Goal: Transaction & Acquisition: Purchase product/service

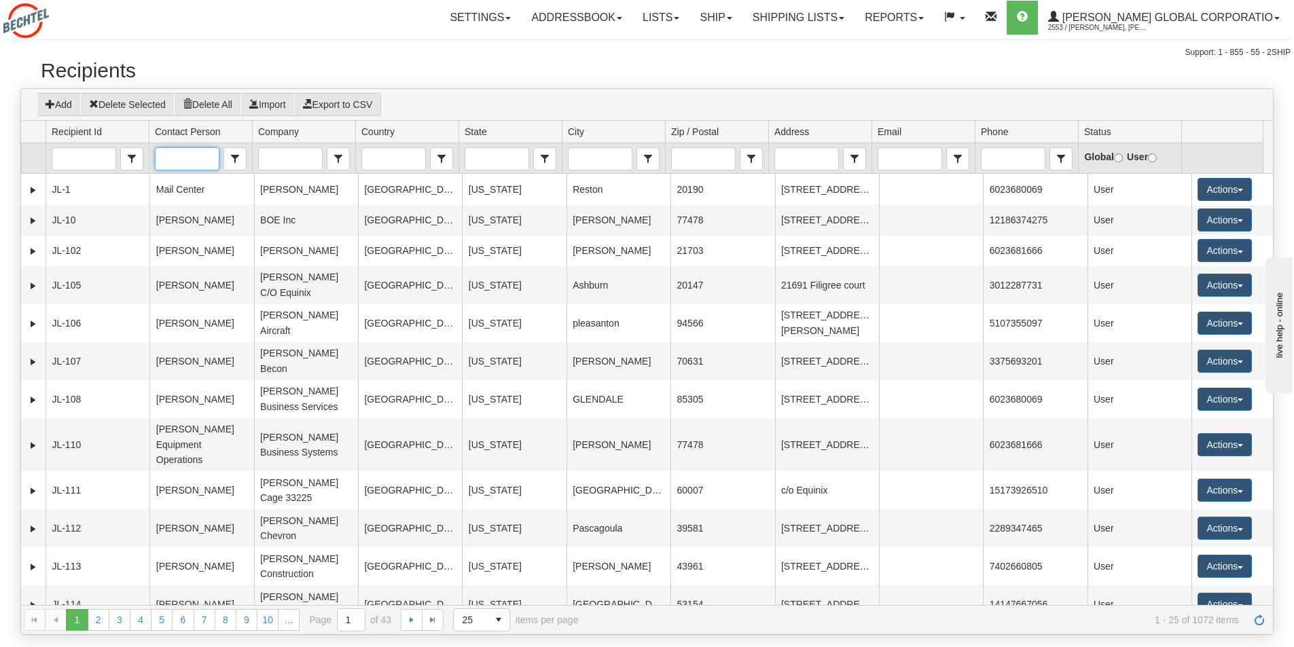
drag, startPoint x: 0, startPoint y: 0, endPoint x: 172, endPoint y: 162, distance: 236.0
click at [172, 162] on input "Contact Person" at bounding box center [187, 159] width 62 height 22
click at [190, 187] on span "[PERSON_NAME]" at bounding box center [200, 181] width 78 height 14
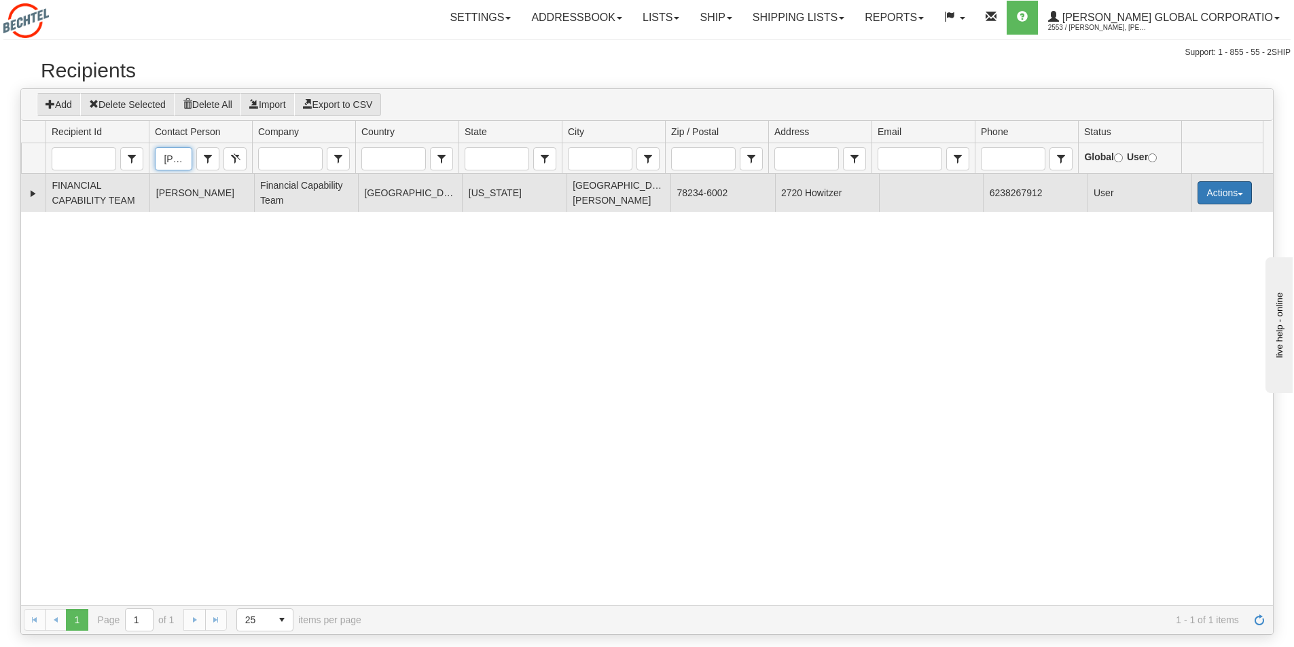
click at [1238, 193] on span "button" at bounding box center [1240, 194] width 5 height 3
type input "[PERSON_NAME]"
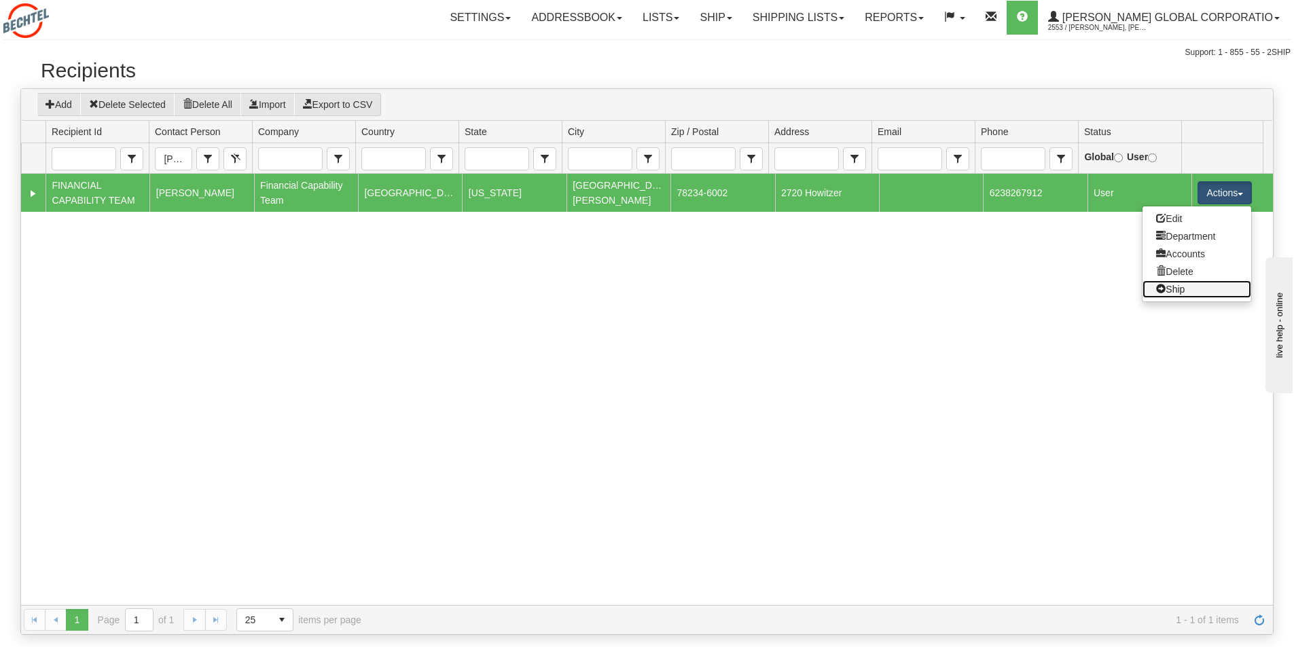
click at [1172, 288] on link "Ship" at bounding box center [1197, 290] width 109 height 18
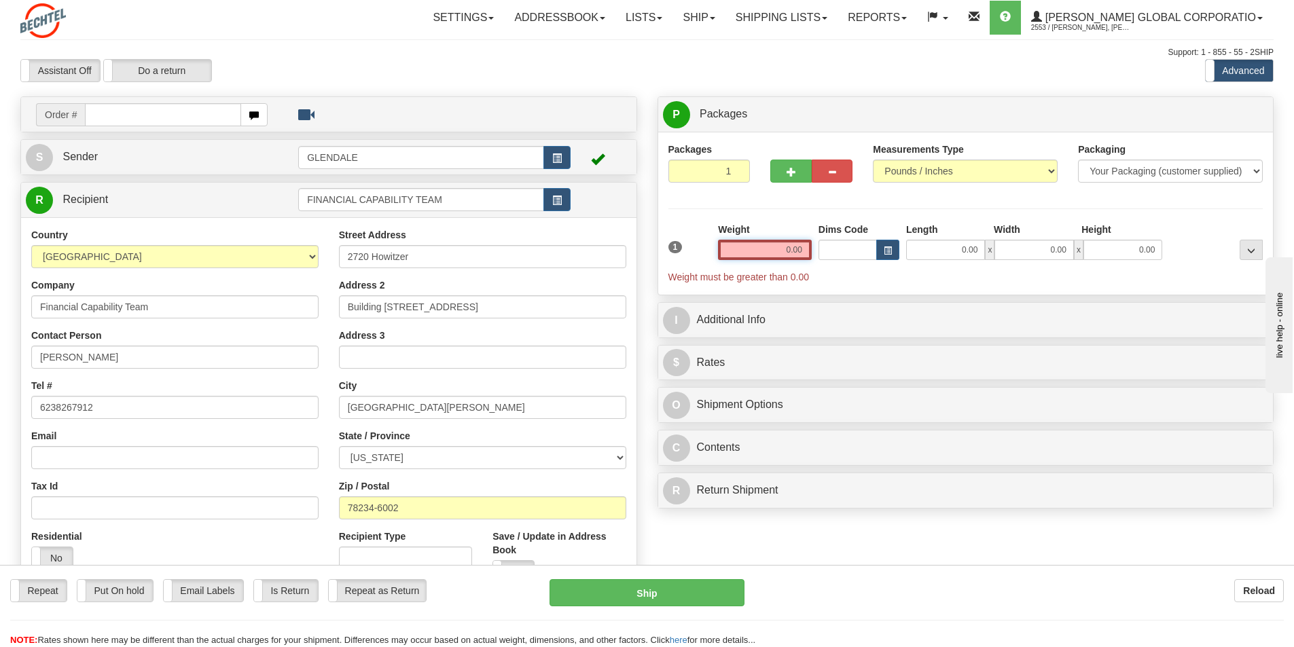
drag, startPoint x: 804, startPoint y: 247, endPoint x: 776, endPoint y: 245, distance: 28.6
click at [776, 245] on input "0.00" at bounding box center [765, 250] width 94 height 20
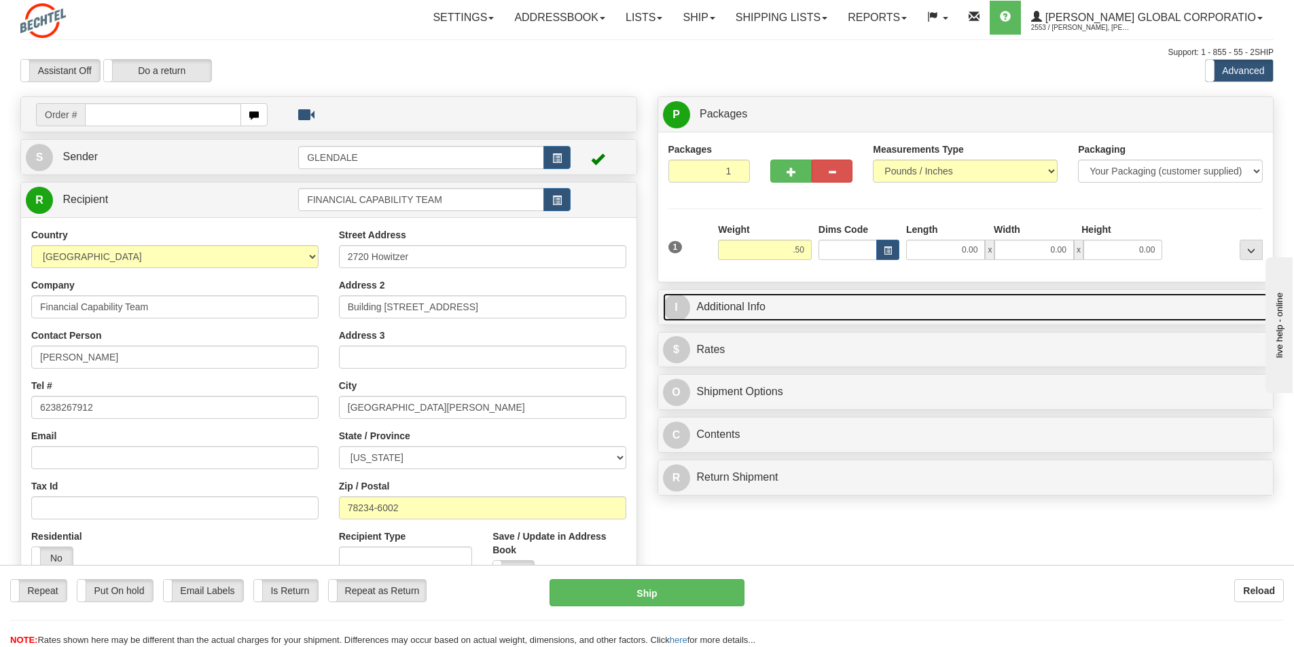
click at [743, 300] on link "I Additional Info" at bounding box center [966, 307] width 606 height 28
type input "0.50"
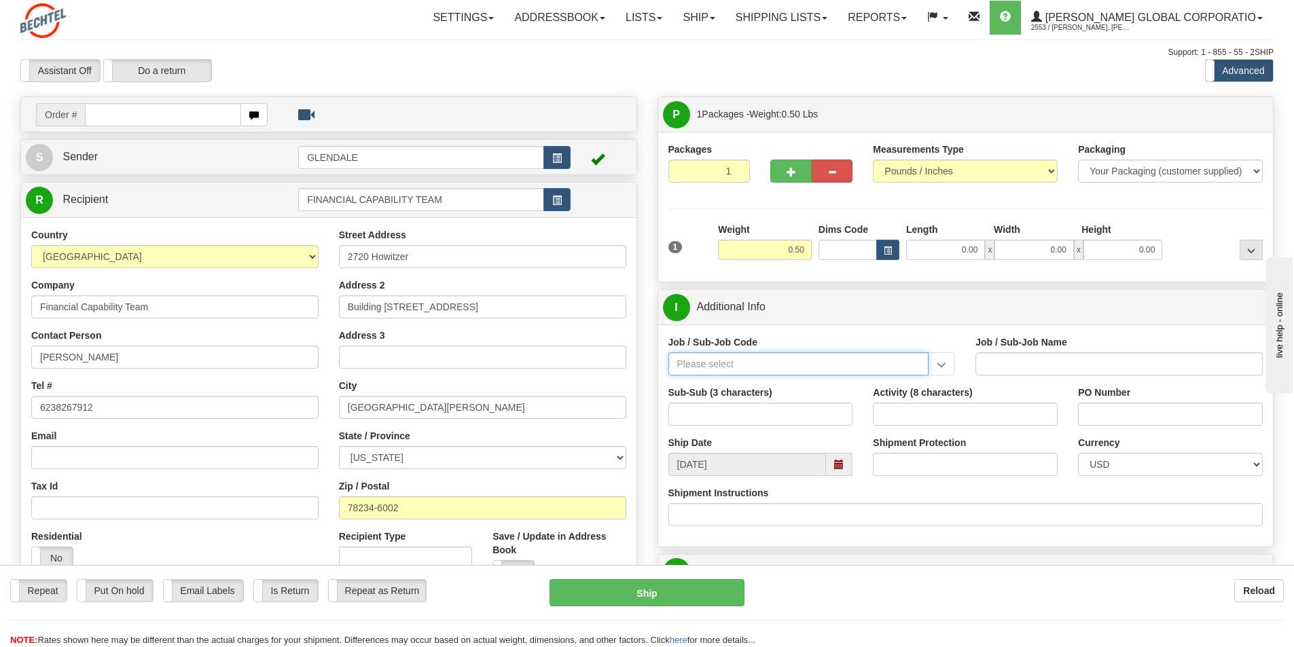
click at [687, 365] on input "Job / Sub-Job Code" at bounding box center [798, 364] width 261 height 23
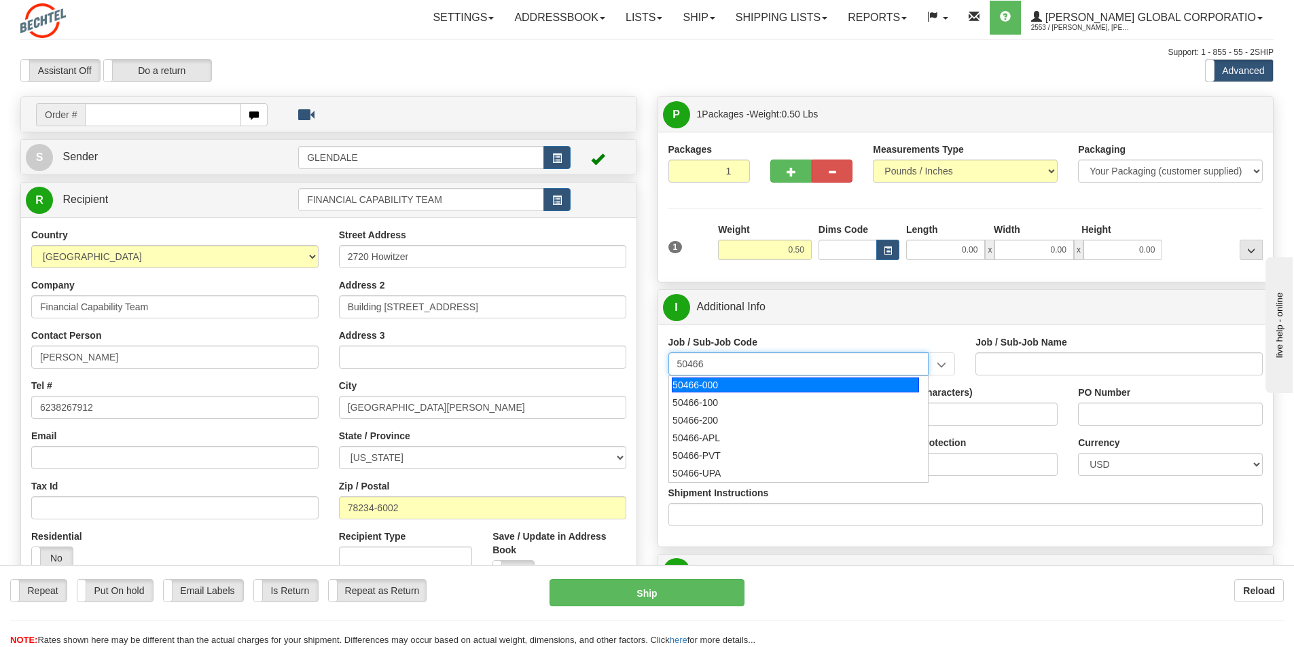
click at [696, 386] on div "50466-000" at bounding box center [795, 385] width 247 height 15
type input "50466-000"
type input "GOVT. SVCS. - GOVERNMENT SERVICES"
type input "50466-000"
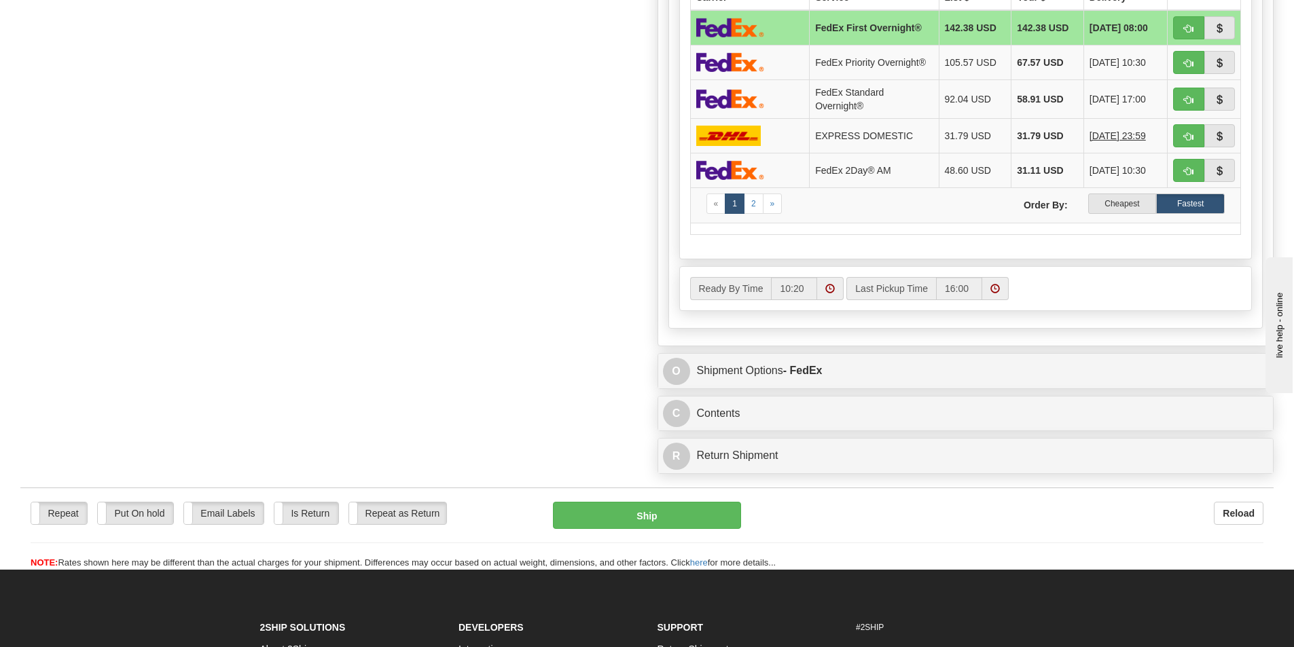
scroll to position [747, 0]
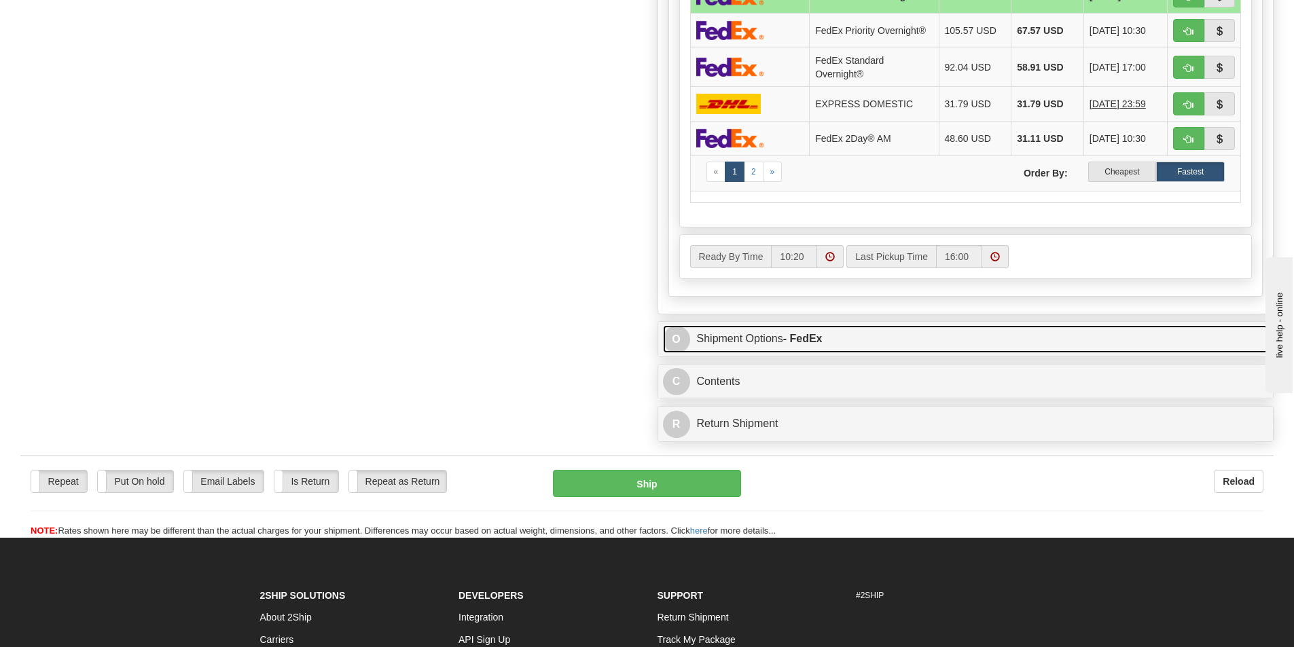
click at [747, 340] on link "O Shipment Options - FedEx" at bounding box center [966, 339] width 606 height 28
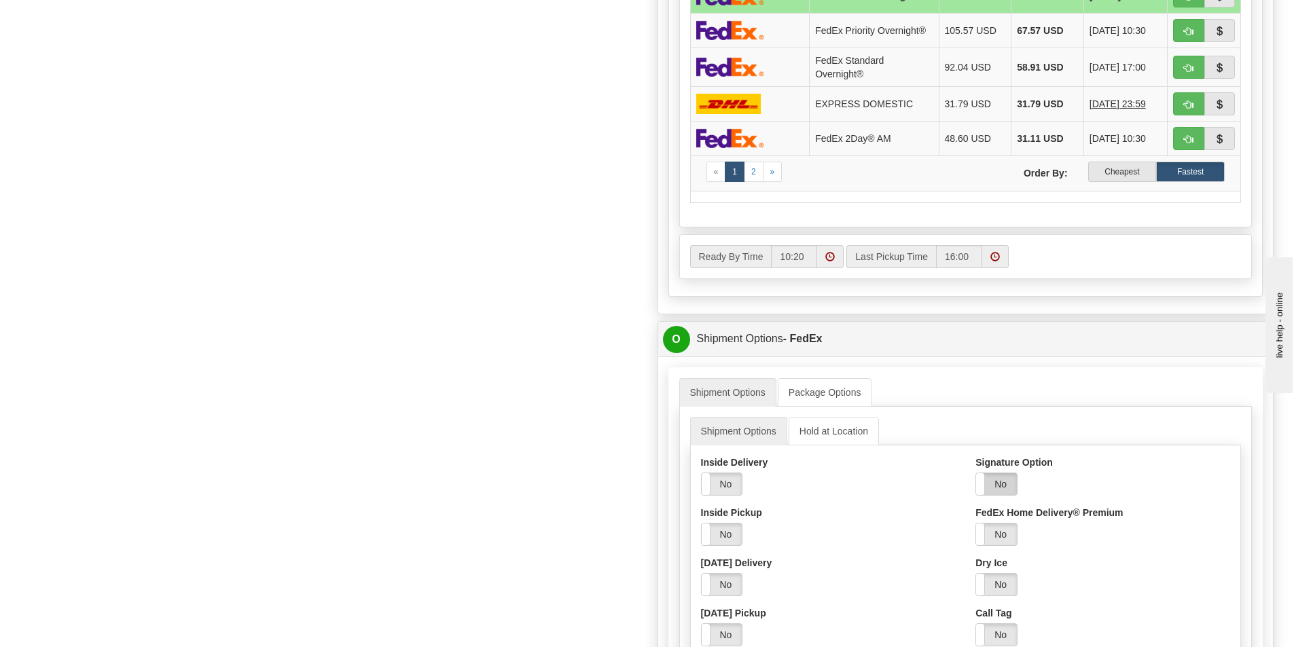
click at [1001, 486] on label "No" at bounding box center [996, 484] width 41 height 22
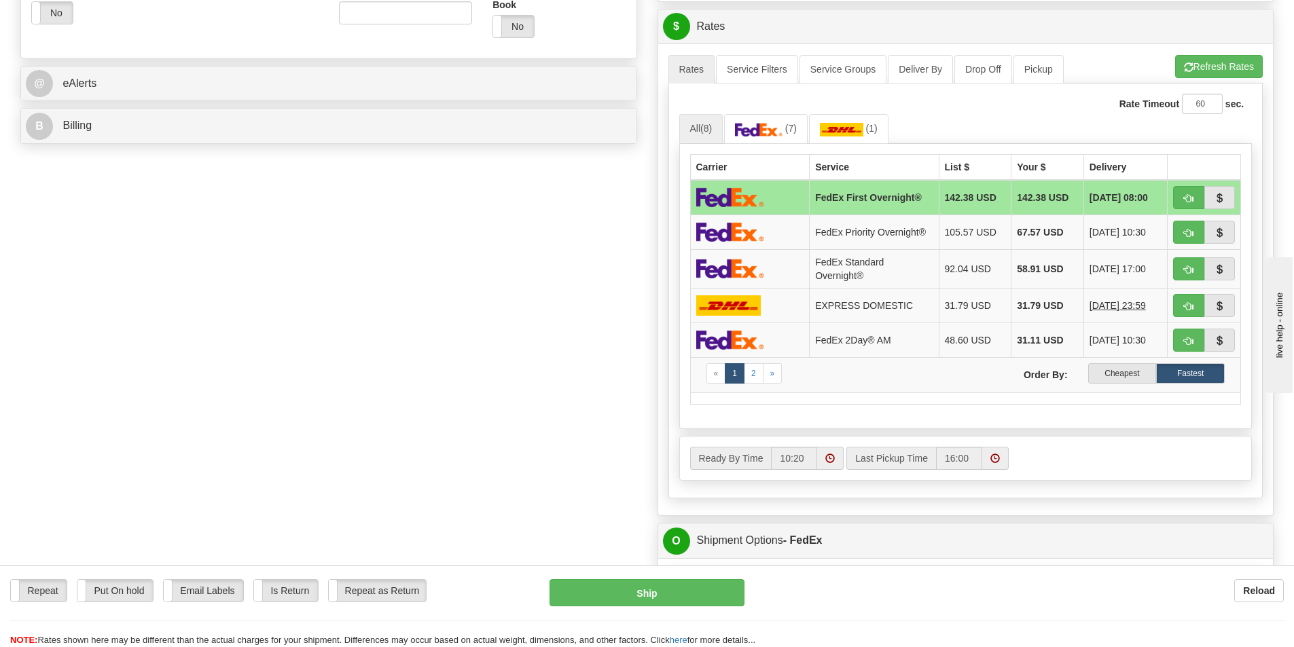
scroll to position [543, 0]
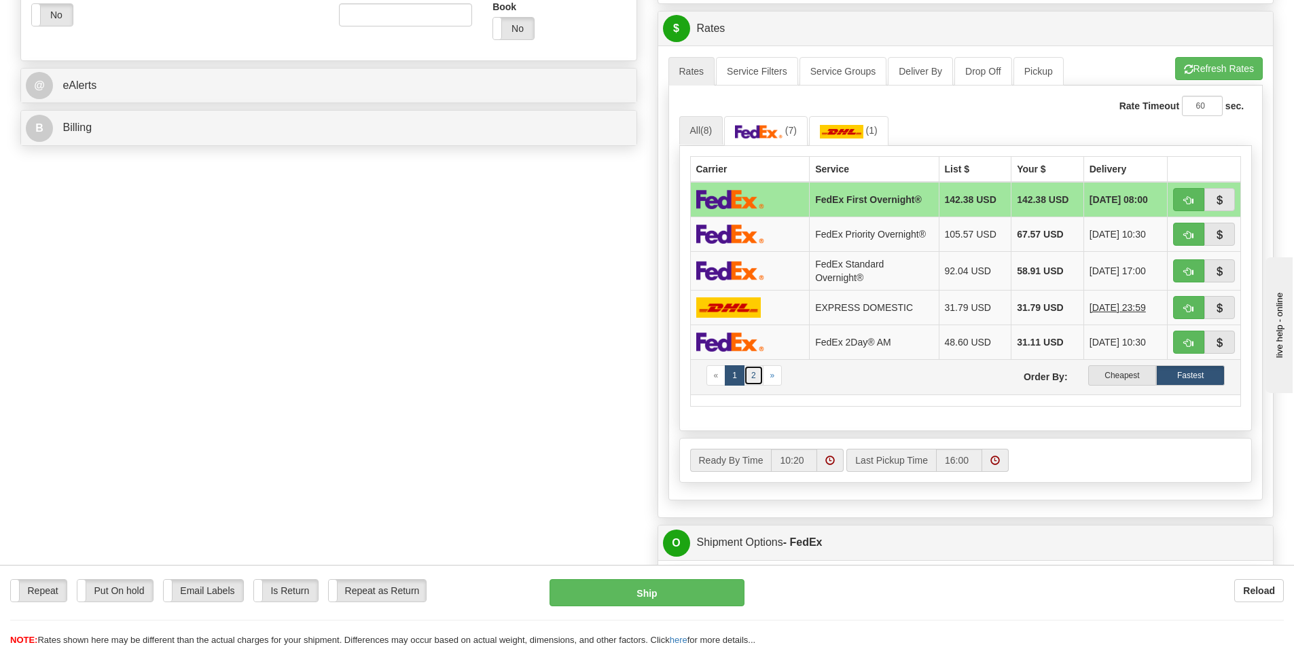
click at [755, 375] on link "2" at bounding box center [754, 375] width 20 height 20
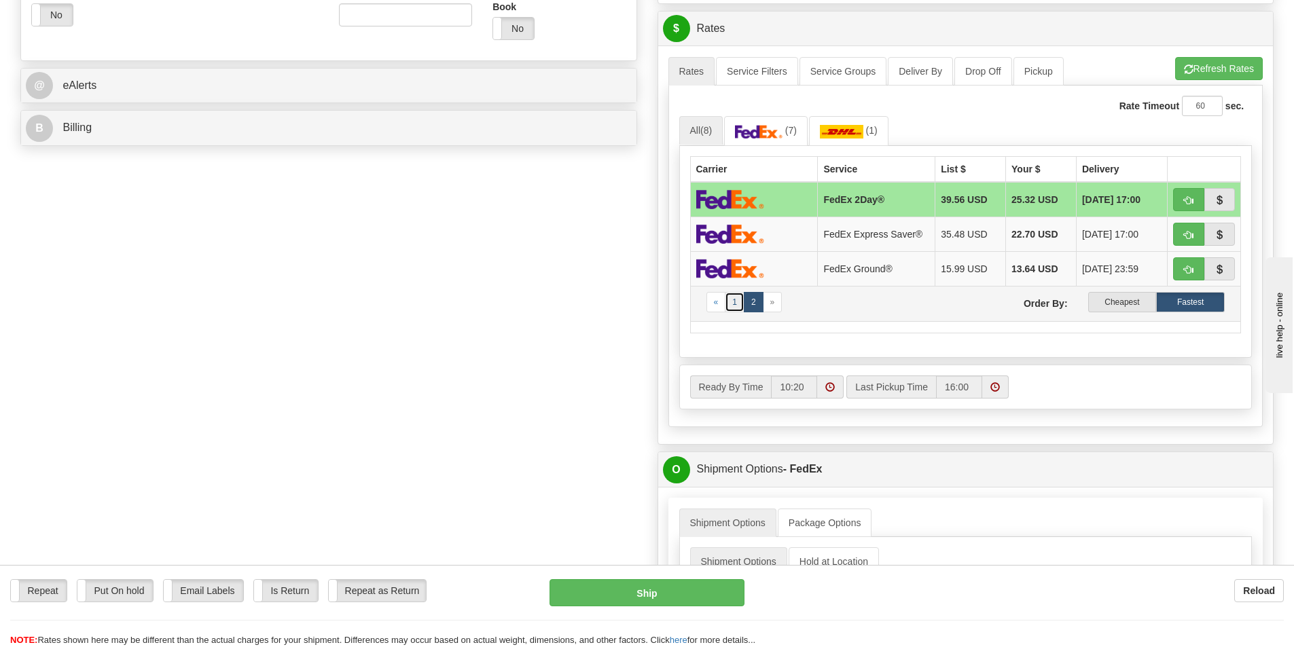
click at [731, 304] on link "1" at bounding box center [735, 302] width 20 height 20
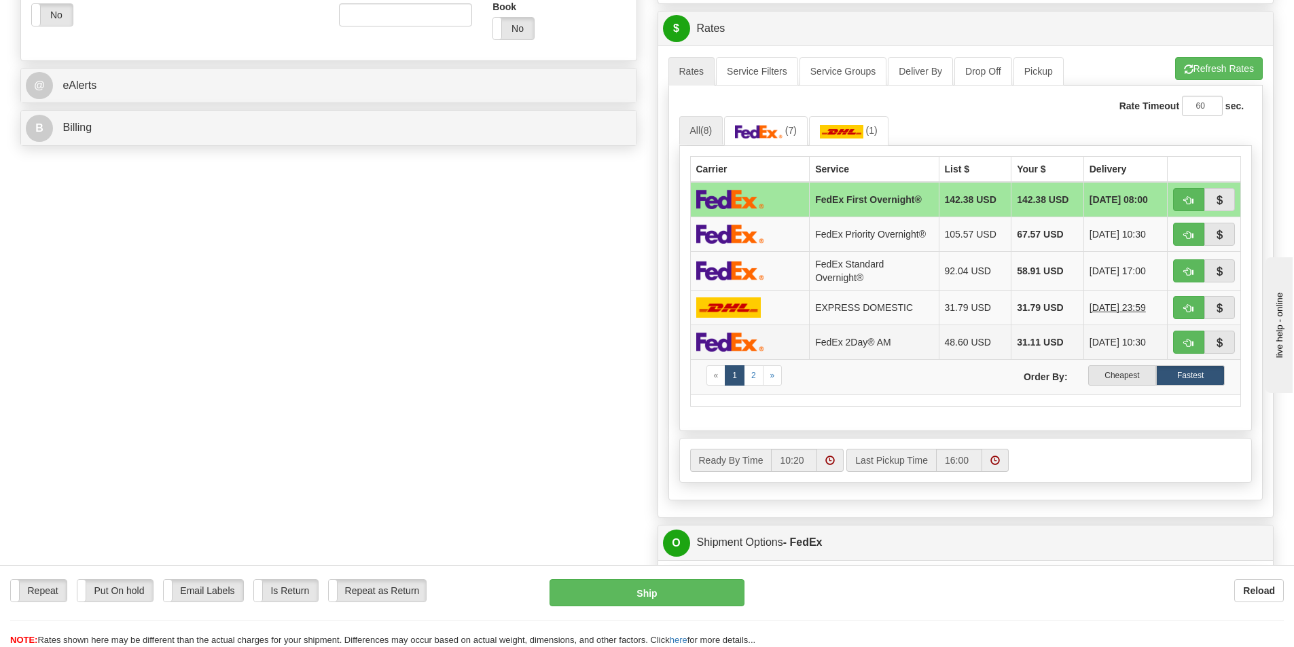
click at [744, 346] on img at bounding box center [730, 342] width 68 height 20
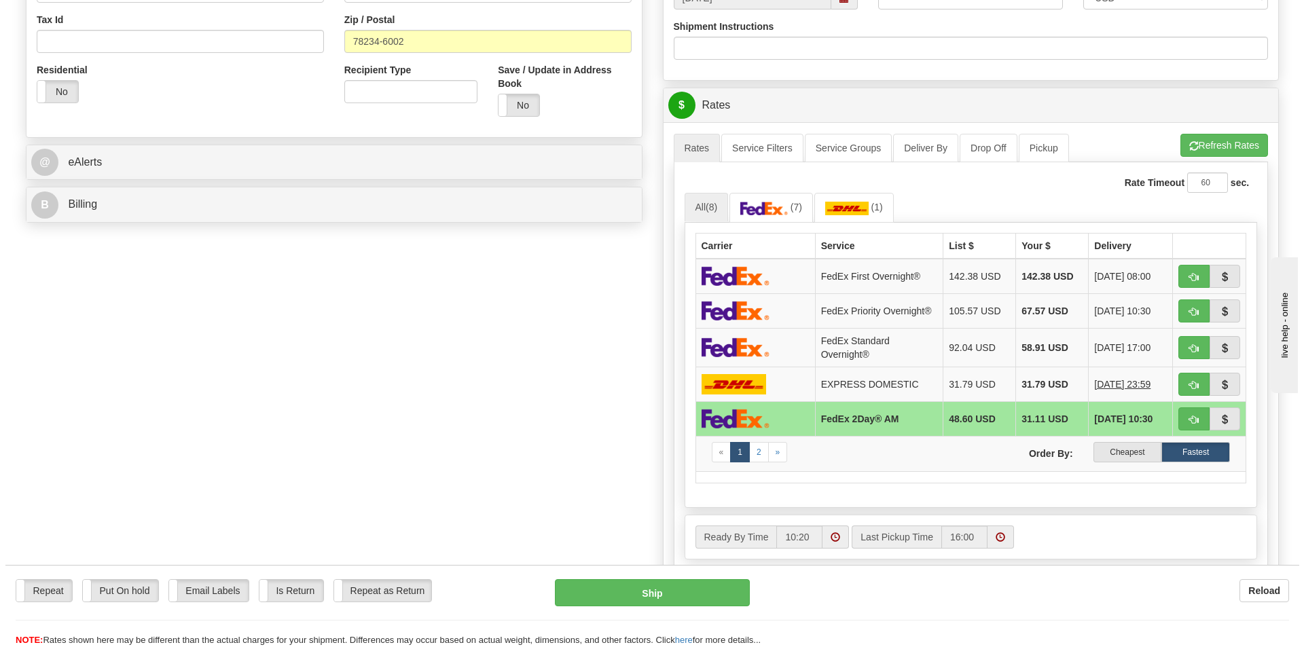
scroll to position [476, 0]
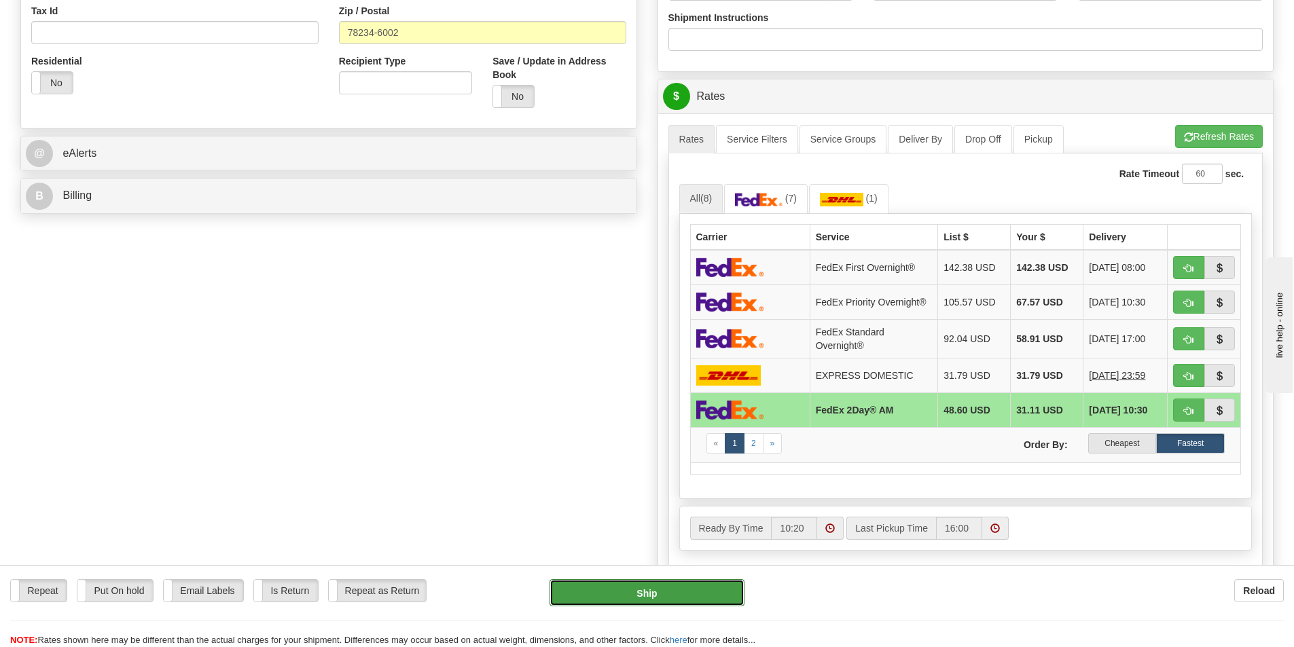
click at [637, 589] on button "Ship" at bounding box center [647, 592] width 195 height 27
type input "49"
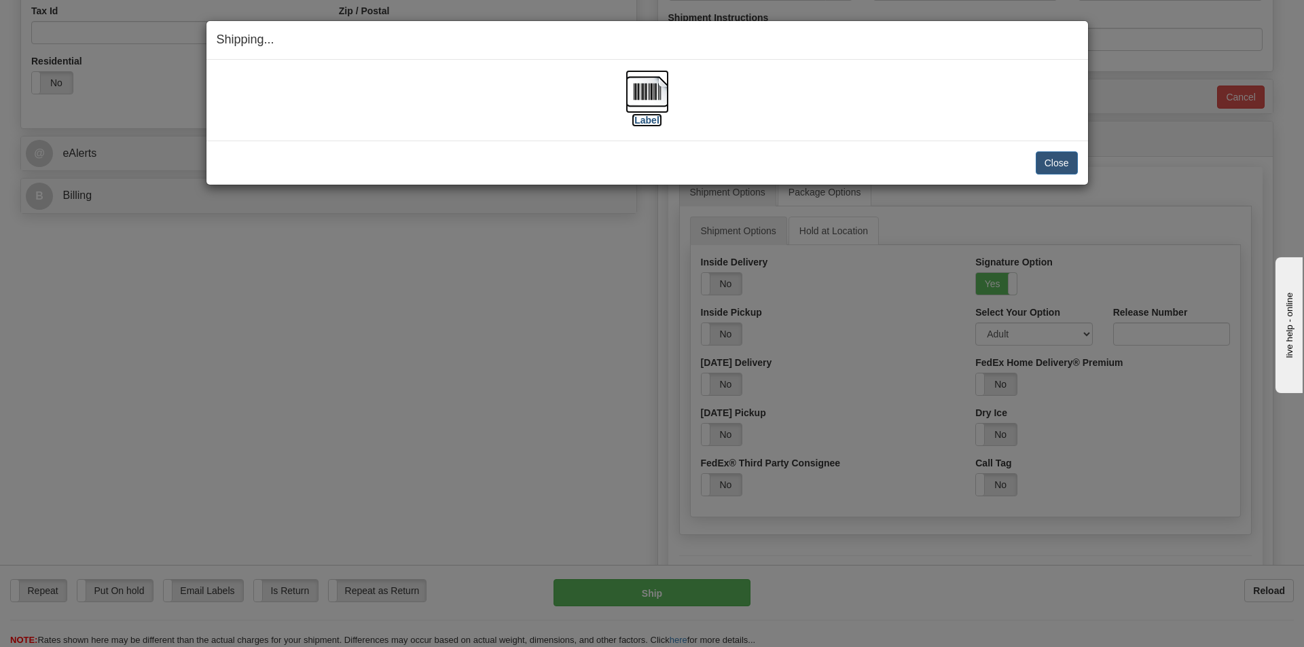
click at [634, 86] on img at bounding box center [647, 91] width 43 height 43
